Goal: Information Seeking & Learning: Learn about a topic

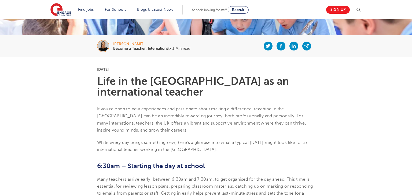
scroll to position [92, 0]
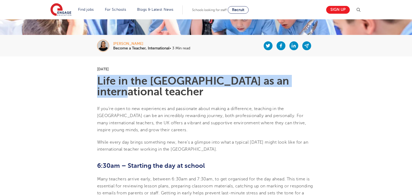
drag, startPoint x: 97, startPoint y: 82, endPoint x: 290, endPoint y: 79, distance: 192.9
click at [311, 81] on h1 "Life in the UK as an international teacher" at bounding box center [206, 86] width 218 height 21
copy h1 "Life in the UK as an international teacher"
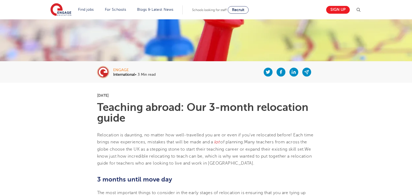
scroll to position [74, 0]
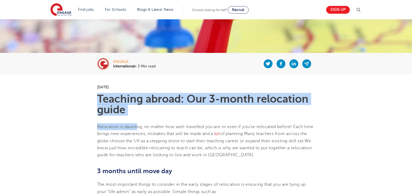
drag, startPoint x: 133, startPoint y: 113, endPoint x: 111, endPoint y: 101, distance: 25.6
click at [137, 109] on h1 "Teaching abroad: Our 3-month relocation guide" at bounding box center [206, 104] width 218 height 21
click at [130, 111] on h1 "Teaching abroad: Our 3-month relocation guide" at bounding box center [206, 104] width 218 height 21
drag, startPoint x: 130, startPoint y: 112, endPoint x: 97, endPoint y: 104, distance: 33.8
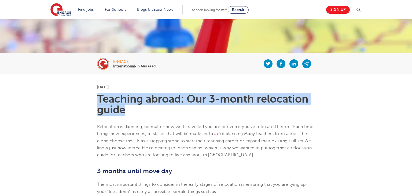
click at [97, 104] on h1 "Teaching abroad: Our 3-month relocation guide" at bounding box center [206, 104] width 218 height 21
copy h1 "Teaching abroad: Our 3-month relocation guide"
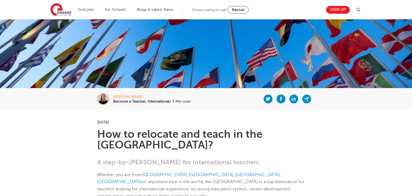
scroll to position [44, 0]
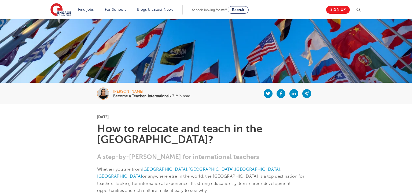
click at [119, 128] on h1 "How to relocate and teach in the UK?" at bounding box center [206, 133] width 218 height 21
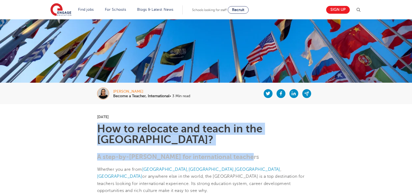
drag, startPoint x: 97, startPoint y: 129, endPoint x: 279, endPoint y: 130, distance: 181.3
click at [284, 131] on h1 "How to relocate and teach in the UK?" at bounding box center [206, 133] width 218 height 21
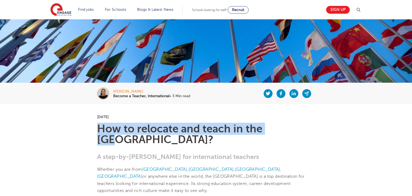
copy h1 "How to relocate and teach in the UK?"
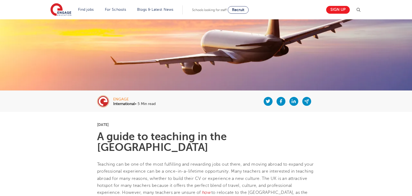
scroll to position [44, 0]
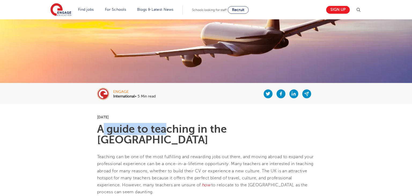
drag, startPoint x: 102, startPoint y: 126, endPoint x: 172, endPoint y: 130, distance: 70.7
click at [165, 130] on h1 "A guide to teaching in the UK" at bounding box center [206, 134] width 218 height 21
click at [266, 129] on h1 "A guide to teaching in the UK" at bounding box center [206, 134] width 218 height 21
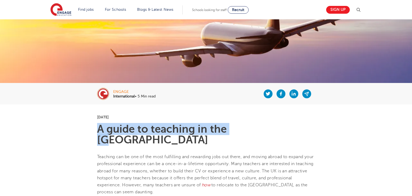
drag, startPoint x: 263, startPoint y: 129, endPoint x: 78, endPoint y: 131, distance: 185.4
copy h1 "A guide to teaching in the UK"
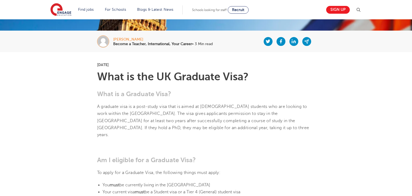
scroll to position [104, 0]
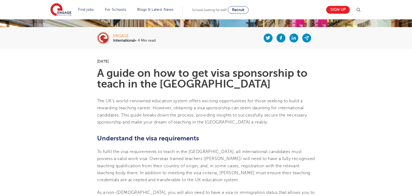
scroll to position [30, 0]
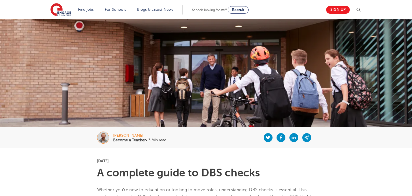
click at [291, 7] on section "Find jobs All vacancies We have one of the UK's largest database. and with hund…" at bounding box center [186, 10] width 273 height 20
